Goal: Transaction & Acquisition: Purchase product/service

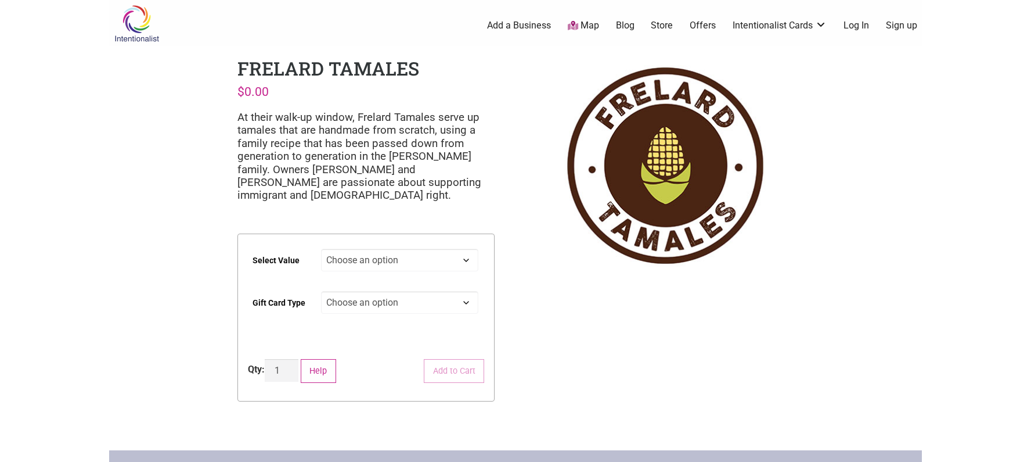
click at [397, 261] on select "Choose an option $25 $50 $100 $200 $500" at bounding box center [400, 260] width 158 height 23
click at [321, 249] on select "Choose an option $25 $50 $100 $200 $500" at bounding box center [400, 260] width 158 height 23
select select "$200"
click at [366, 302] on select "Choose an option Physical" at bounding box center [400, 302] width 158 height 23
select select "Physical"
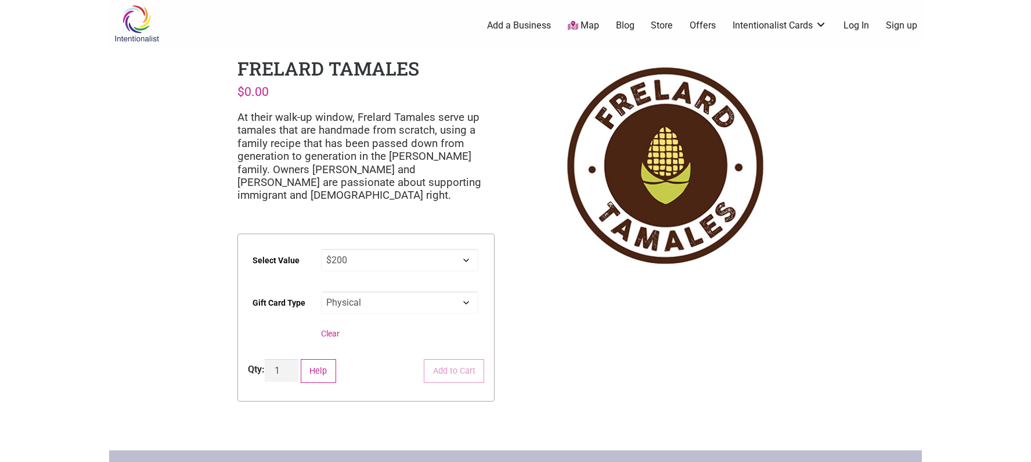
click at [321, 291] on select "Choose an option Physical" at bounding box center [400, 302] width 158 height 23
select select "$200"
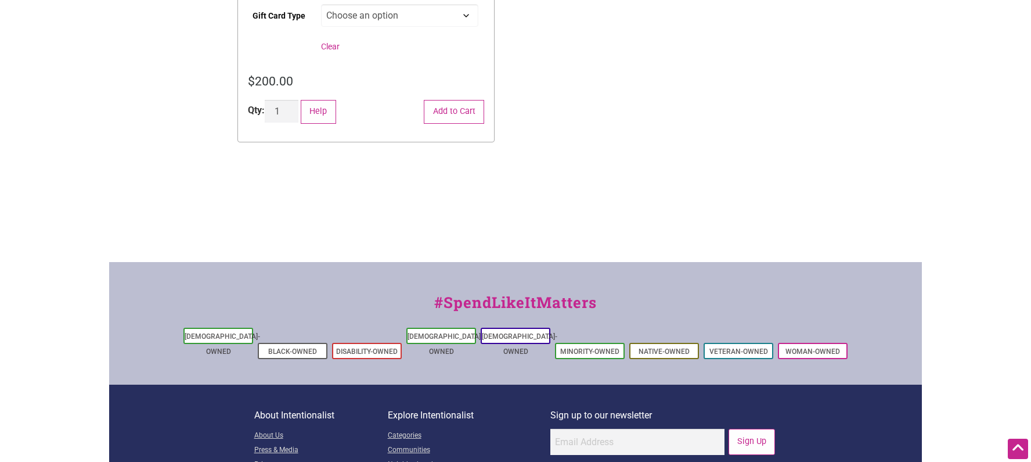
scroll to position [290, 0]
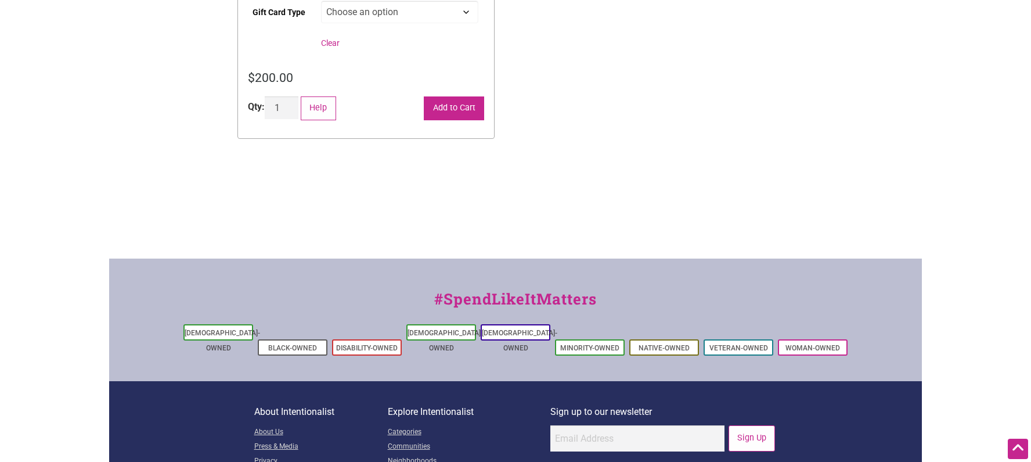
click at [458, 107] on button "Add to Cart" at bounding box center [454, 108] width 60 height 24
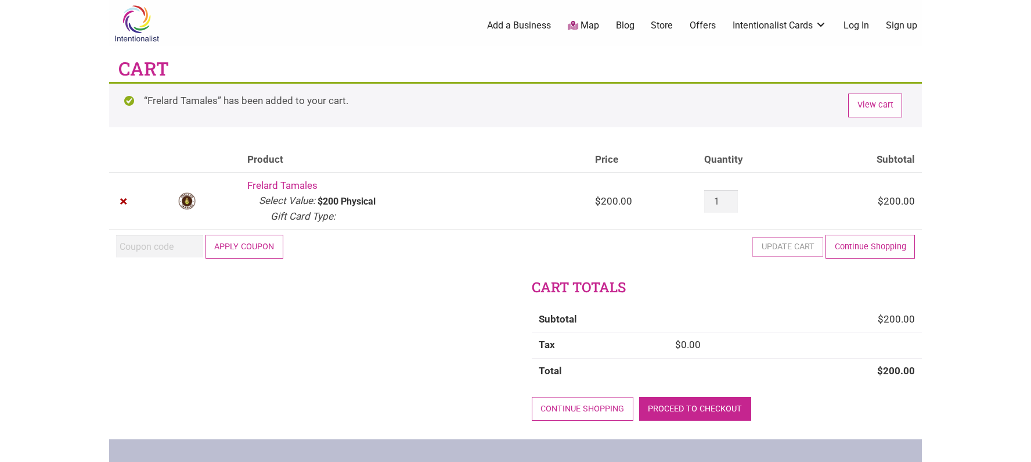
click at [692, 412] on link "Proceed to checkout" at bounding box center [695, 409] width 112 height 24
click at [249, 252] on button "Apply coupon" at bounding box center [245, 247] width 78 height 24
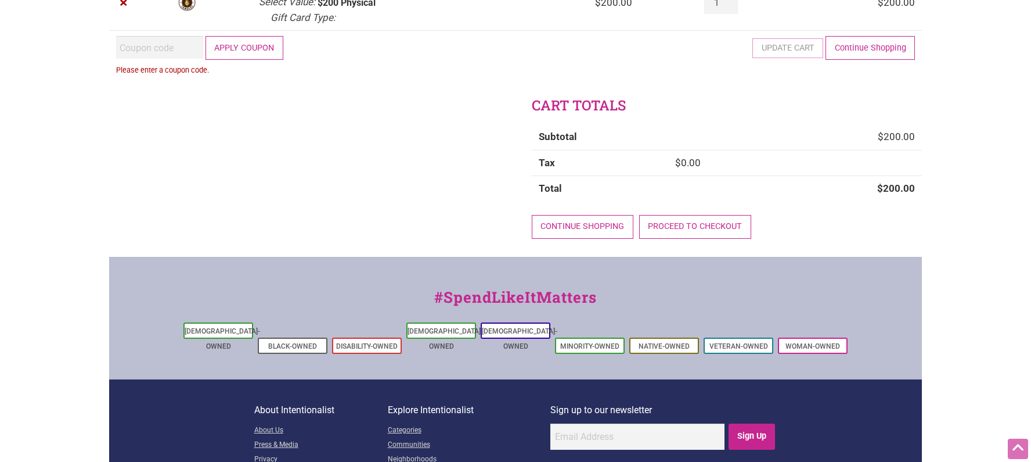
scroll to position [140, 0]
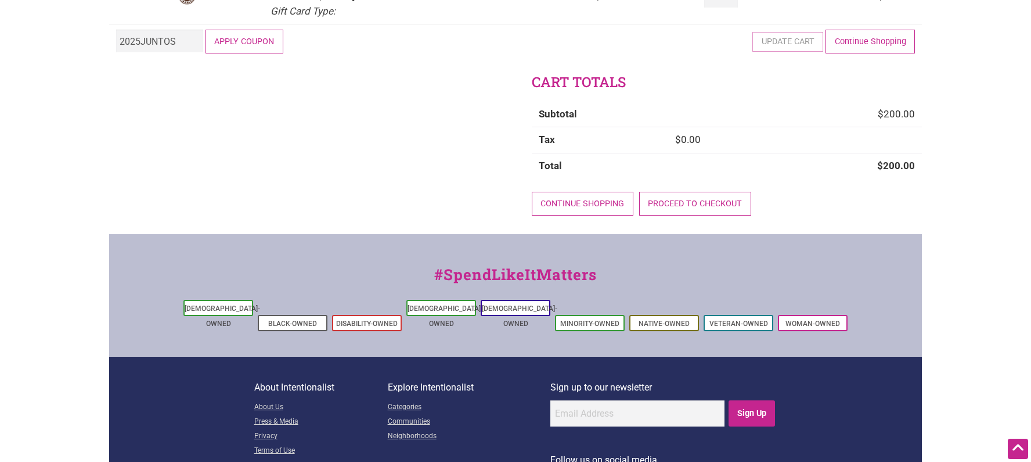
type input "2025JUNTOS"
click at [258, 44] on button "Apply coupon" at bounding box center [245, 42] width 78 height 24
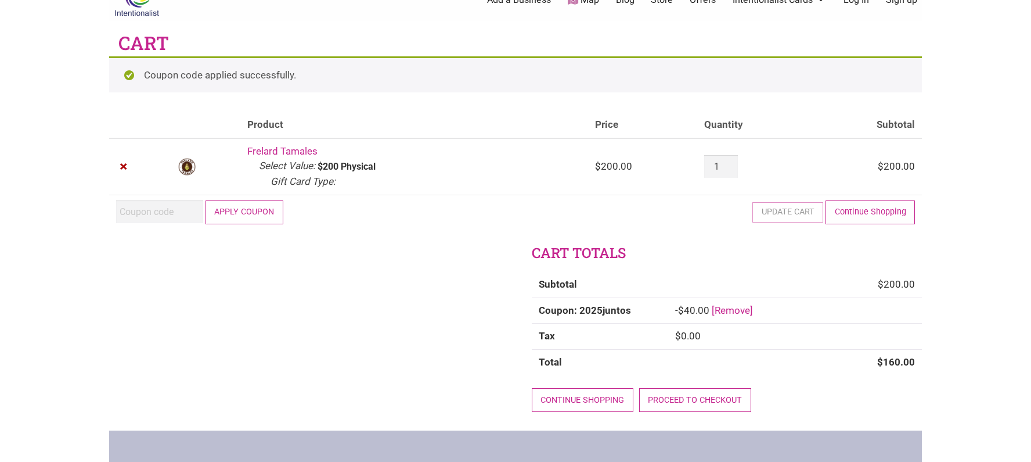
scroll to position [24, 0]
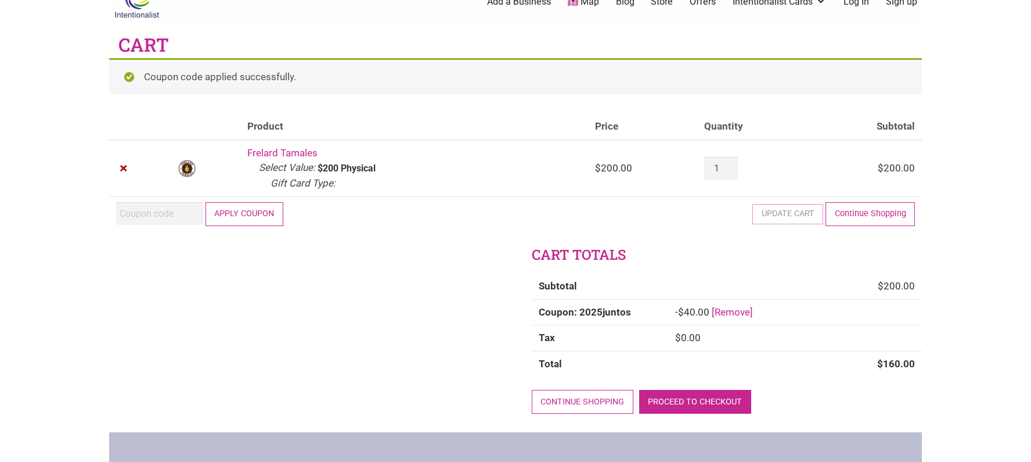
click at [694, 404] on link "Proceed to checkout" at bounding box center [695, 402] width 112 height 24
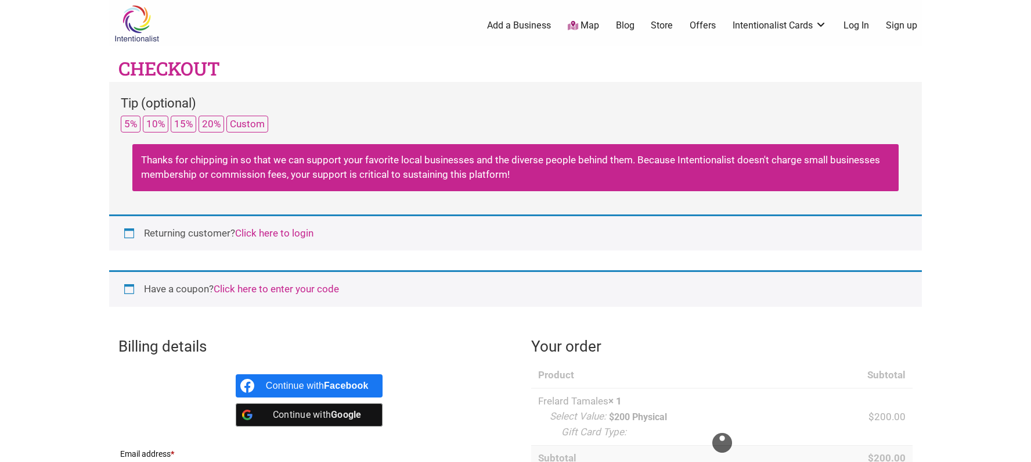
select select "WA"
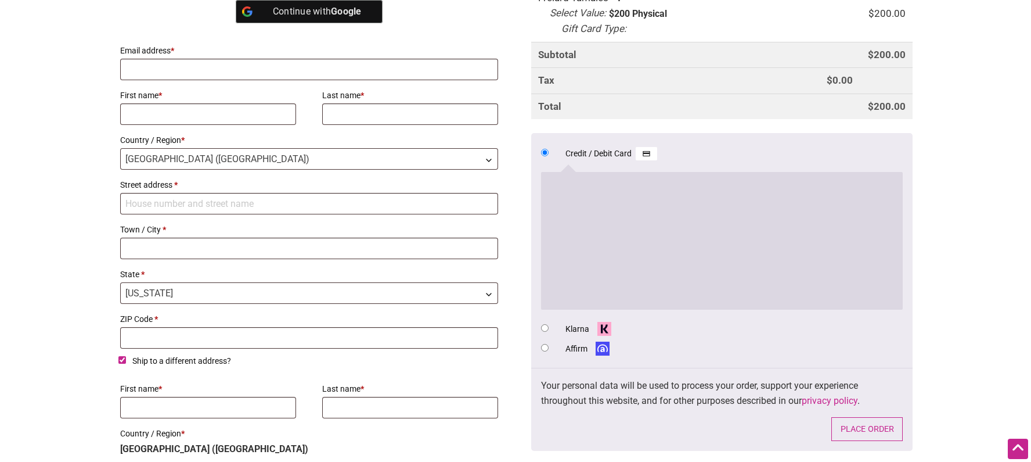
scroll to position [290, 0]
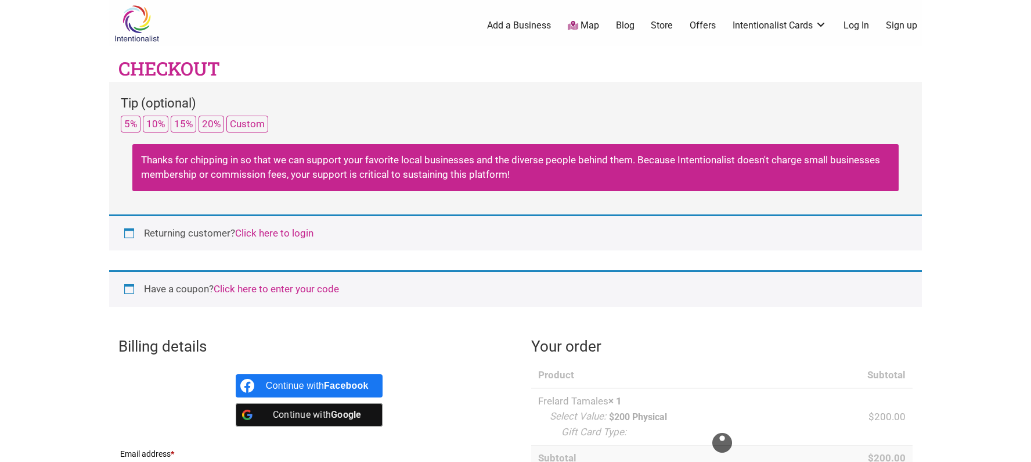
select select "WA"
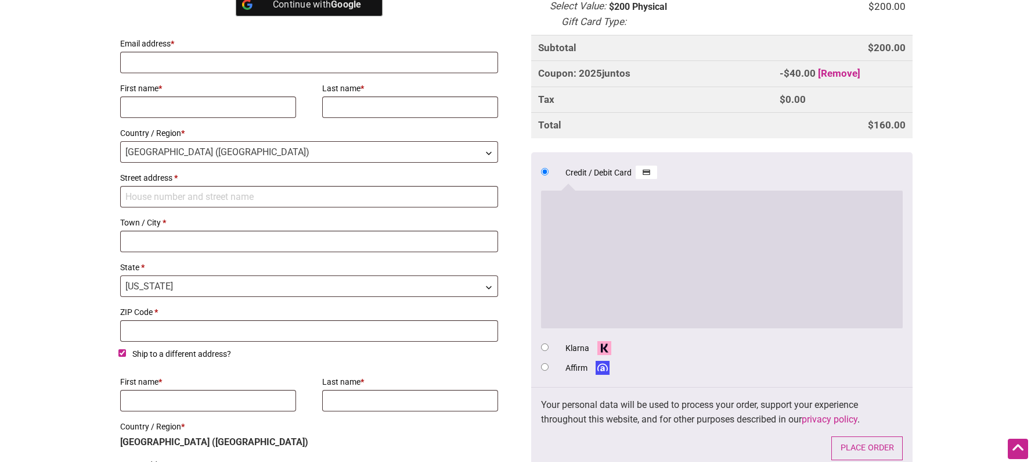
scroll to position [406, 0]
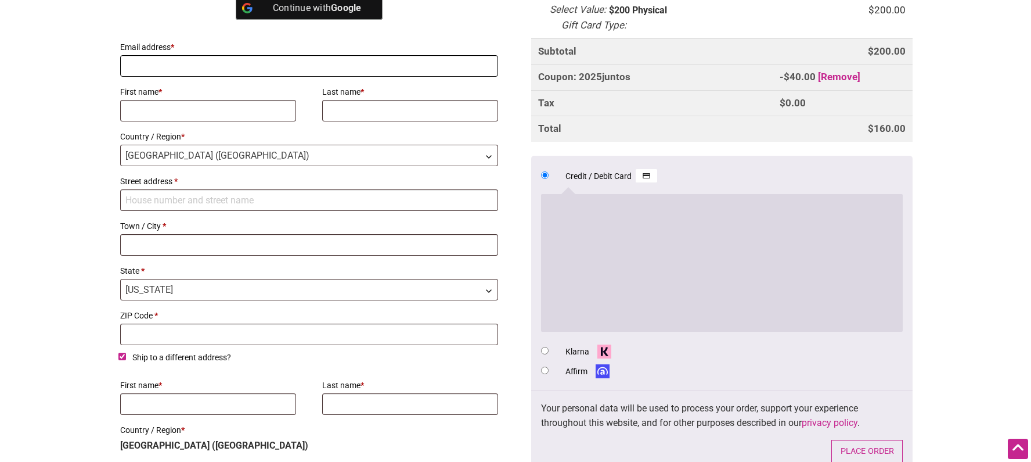
click at [164, 67] on input "Email address *" at bounding box center [309, 65] width 378 height 21
type input "[EMAIL_ADDRESS][DOMAIN_NAME]"
type input "Leanne"
type input "Rubin"
type input "[STREET_ADDRESS][PERSON_NAME]"
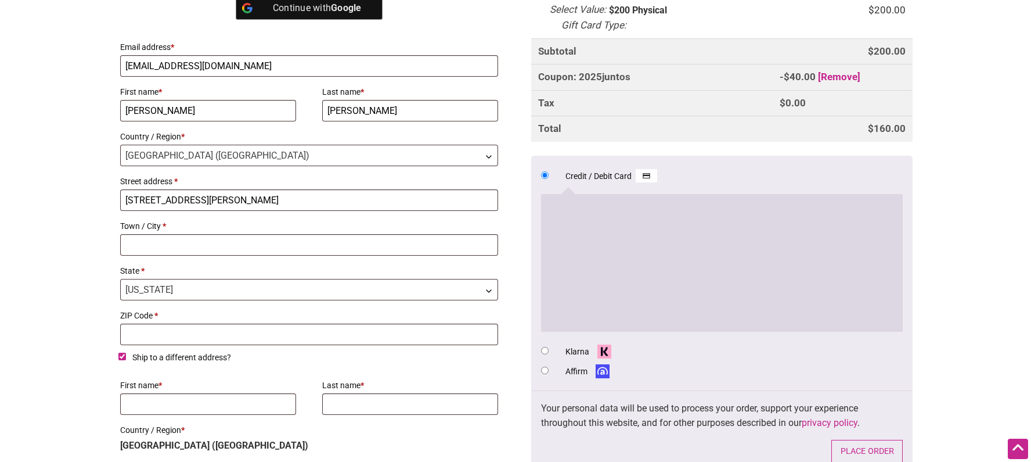
type input "Seattle"
type input "98133"
type input "Leanne"
type input "Rubin"
type input "[STREET_ADDRESS][PERSON_NAME]"
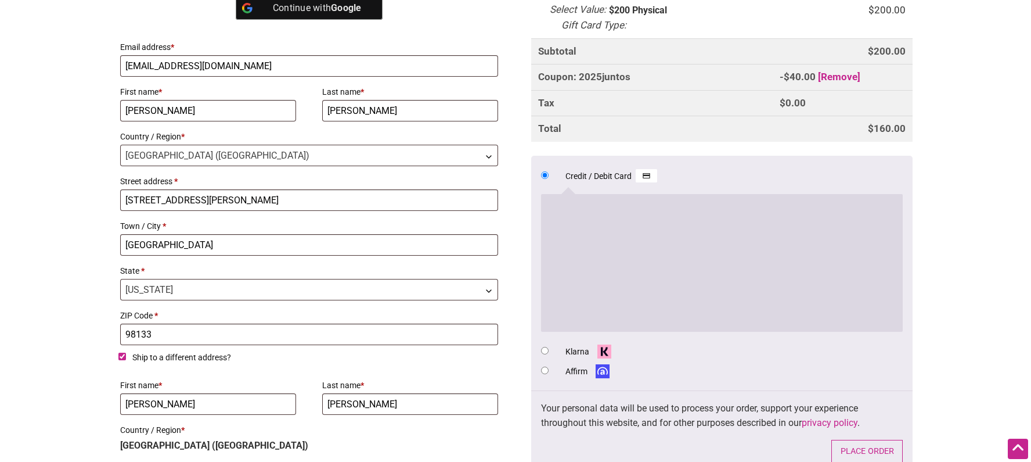
type input "Seattle"
type input "98133"
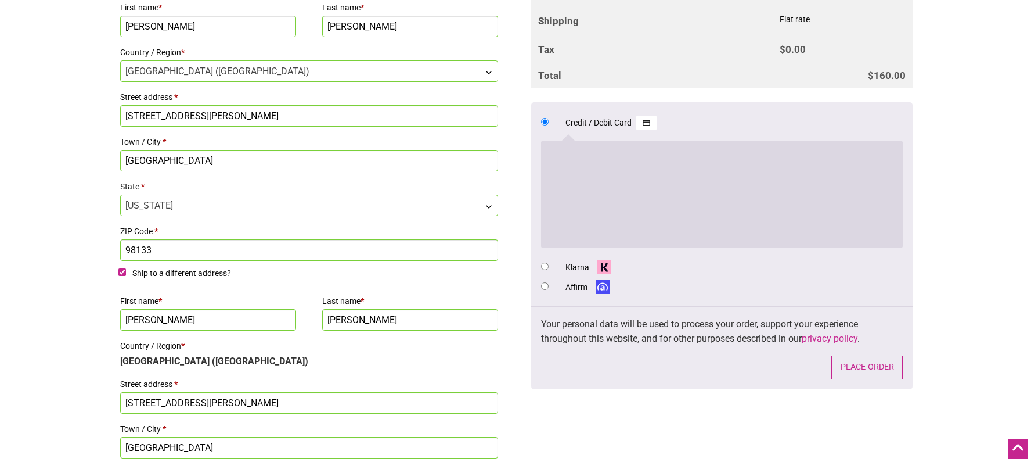
scroll to position [520, 0]
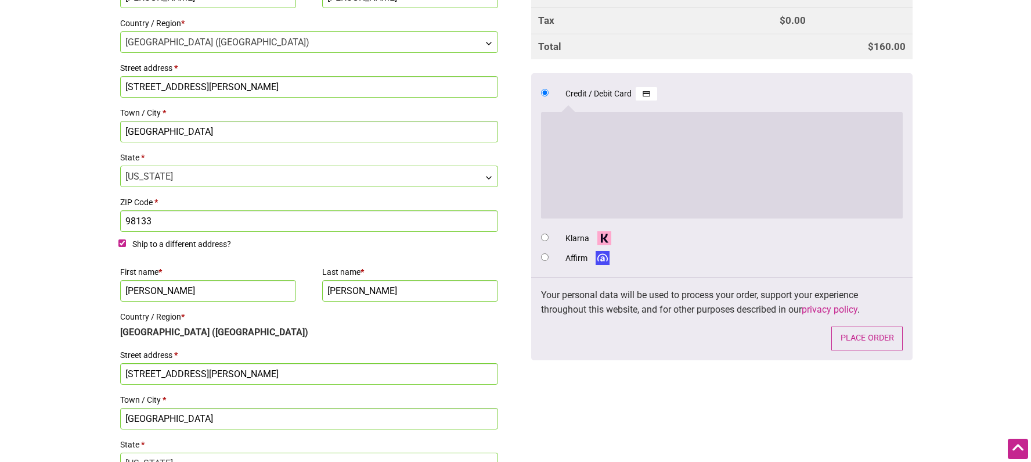
click at [122, 249] on label "Ship to a different address?" at bounding box center [308, 246] width 381 height 19
click at [122, 247] on input "Ship to a different address?" at bounding box center [122, 243] width 8 height 8
checkbox input "false"
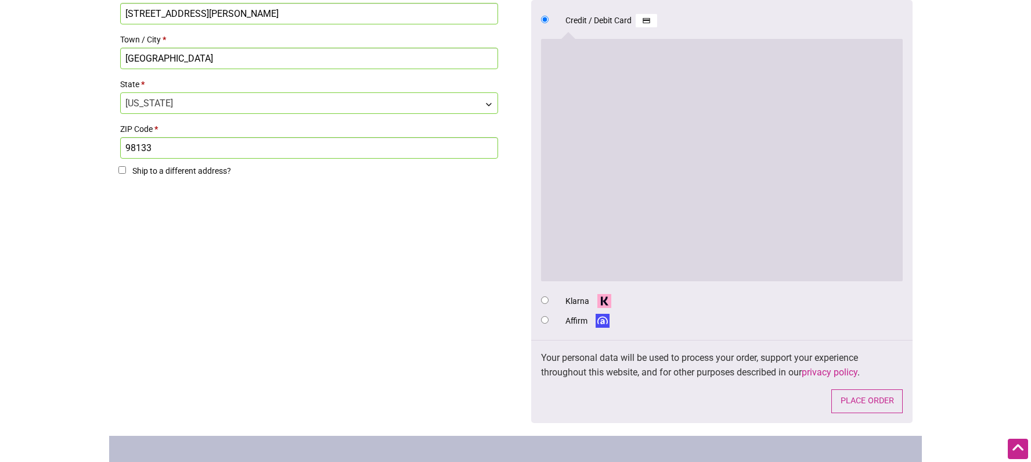
scroll to position [752, 0]
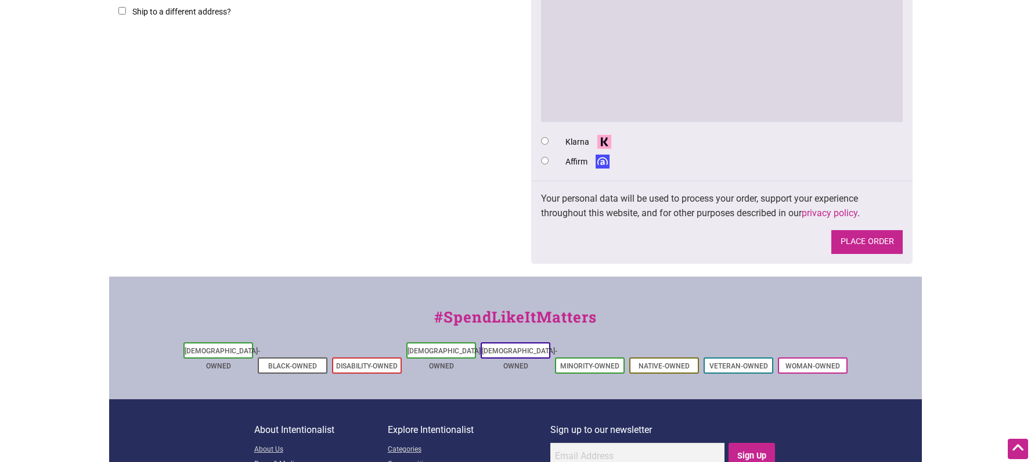
click at [893, 247] on button "Place order" at bounding box center [866, 242] width 71 height 24
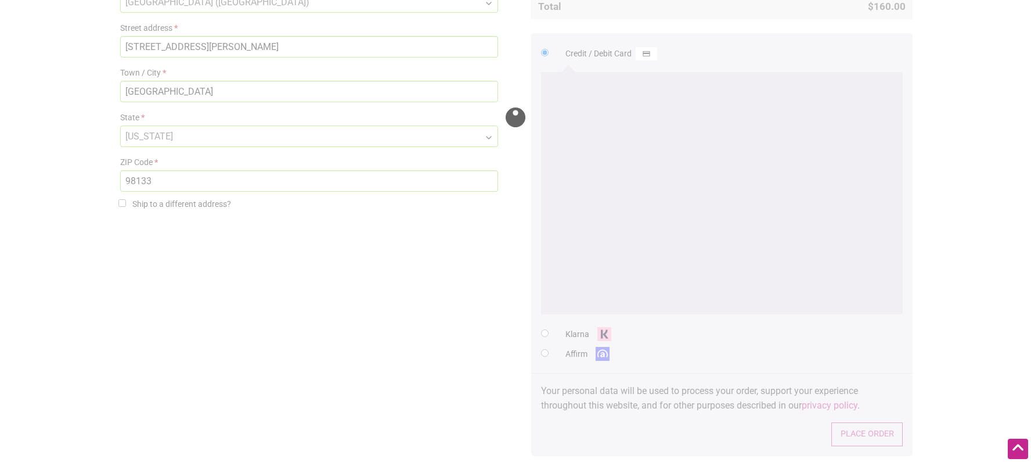
scroll to position [520, 0]
